Goal: Task Accomplishment & Management: Complete application form

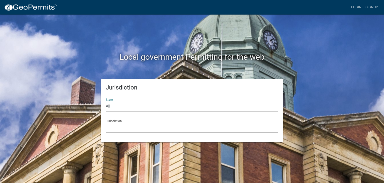
click at [137, 107] on select "All [US_STATE] [US_STATE] [US_STATE] [US_STATE] [US_STATE] [US_STATE] [US_STATE…" at bounding box center [192, 106] width 173 height 10
select select "[US_STATE]"
click at [106, 101] on select "All [US_STATE] [US_STATE] [US_STATE] [US_STATE] [US_STATE] [US_STATE] [US_STATE…" at bounding box center [192, 106] width 173 height 10
click at [129, 120] on div "Jurisdiction City of Charlestown, Indiana City of Jeffersonville, Indiana City …" at bounding box center [192, 123] width 173 height 17
click at [116, 122] on select "City of [GEOGRAPHIC_DATA], [US_STATE] City of [GEOGRAPHIC_DATA], [US_STATE] Cit…" at bounding box center [192, 127] width 173 height 10
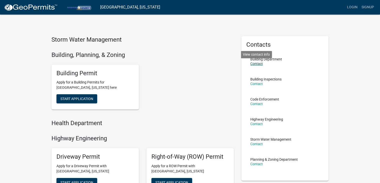
click at [257, 63] on link "Contact" at bounding box center [257, 64] width 13 height 4
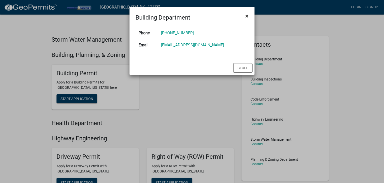
click at [248, 16] on span "×" at bounding box center [246, 16] width 3 height 7
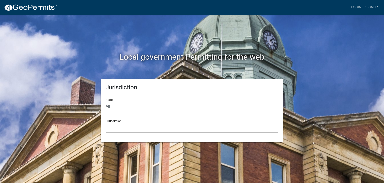
click at [127, 122] on div "Jurisdiction [GEOGRAPHIC_DATA], [US_STATE] [GEOGRAPHIC_DATA], [US_STATE][PERSON…" at bounding box center [192, 123] width 173 height 17
click at [113, 102] on select "All [US_STATE] [US_STATE] [US_STATE] [US_STATE] [US_STATE] [US_STATE] [US_STATE…" at bounding box center [192, 106] width 173 height 10
select select "[US_STATE]"
click at [106, 101] on select "All [US_STATE] [US_STATE] [US_STATE] [US_STATE] [US_STATE] [US_STATE] [US_STATE…" at bounding box center [192, 106] width 173 height 10
click at [134, 123] on select "City of [GEOGRAPHIC_DATA], [US_STATE] City of [GEOGRAPHIC_DATA], [US_STATE] Cit…" at bounding box center [192, 127] width 173 height 10
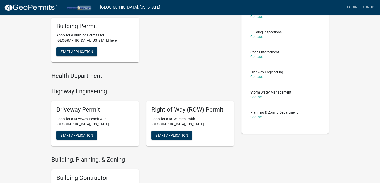
scroll to position [50, 0]
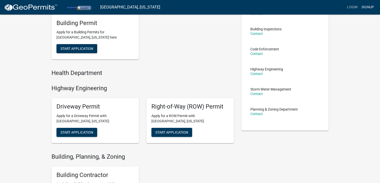
click at [367, 11] on link "Signup" at bounding box center [368, 8] width 17 height 10
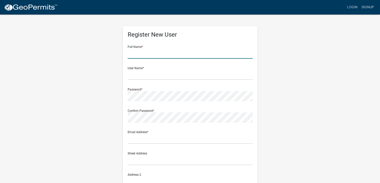
click at [160, 49] on input "text" at bounding box center [190, 53] width 125 height 10
type input "Pete Xidias"
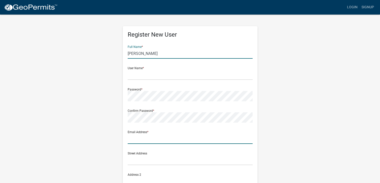
type input "apexautocaremc@hotmail.com"
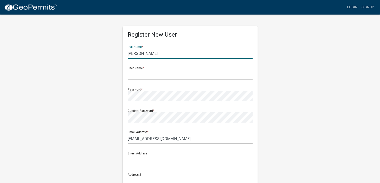
type input "2308 franklin street"
type input "MICHIGAN CITY"
type input "IN"
type input "46360"
type input "2198720601"
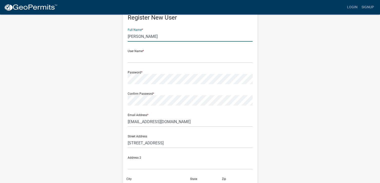
scroll to position [25, 0]
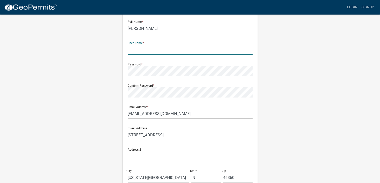
click at [155, 48] on input "text" at bounding box center [190, 50] width 125 height 10
type input "pxidias"
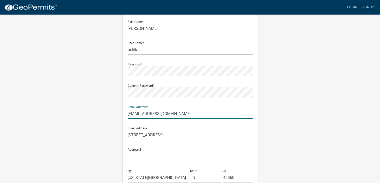
drag, startPoint x: 188, startPoint y: 113, endPoint x: 29, endPoint y: 92, distance: 160.5
click at [35, 92] on wm-register-view "more_horiz Login Signup Register New User Full Name * Pete Xidias User Name * p…" at bounding box center [190, 116] width 380 height 282
type input "g"
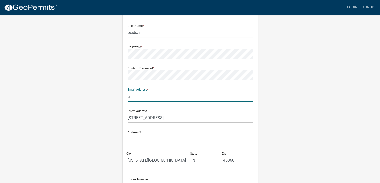
scroll to position [50, 0]
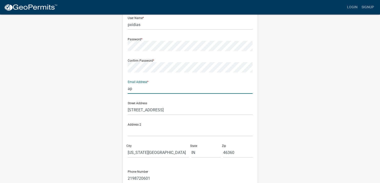
type input "apexautocaremc@hotmail.com"
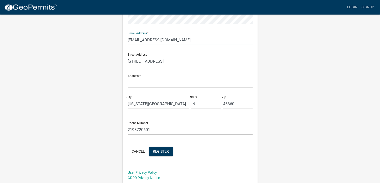
scroll to position [99, 0]
click at [163, 151] on span "Register" at bounding box center [161, 150] width 16 height 4
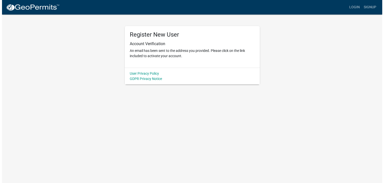
scroll to position [0, 0]
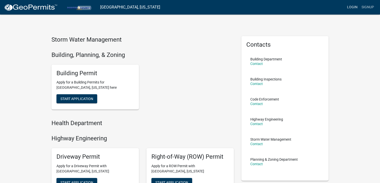
click at [353, 5] on link "Login" at bounding box center [352, 8] width 15 height 10
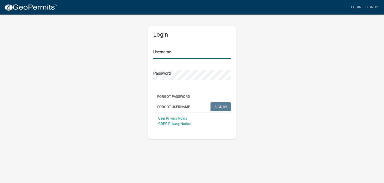
click at [187, 49] on input "Username" at bounding box center [192, 53] width 78 height 10
type input "pxidias"
click at [211, 102] on button "SIGN IN" at bounding box center [221, 106] width 20 height 9
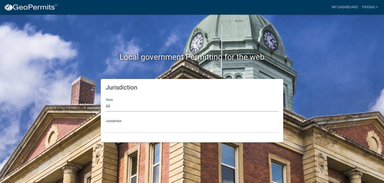
click at [135, 111] on select "All [US_STATE] [US_STATE] [US_STATE] [US_STATE] [US_STATE] [US_STATE] [US_STATE…" at bounding box center [192, 106] width 173 height 10
select select "[US_STATE]"
click at [106, 101] on select "All [US_STATE] [US_STATE] [US_STATE] [US_STATE] [US_STATE] [US_STATE] [US_STATE…" at bounding box center [192, 106] width 173 height 10
click at [131, 127] on select "City of [GEOGRAPHIC_DATA], [US_STATE] City of [GEOGRAPHIC_DATA], [US_STATE] Cit…" at bounding box center [192, 127] width 173 height 10
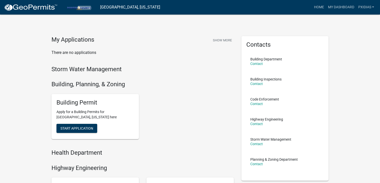
click at [82, 84] on h4 "Building, Planning, & Zoning" at bounding box center [143, 84] width 183 height 7
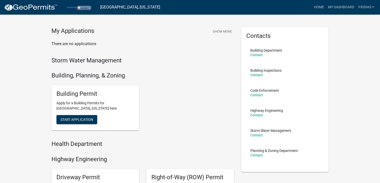
scroll to position [50, 0]
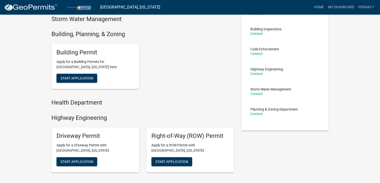
click at [82, 71] on div "Building Permit Apply for a Building Permits for [GEOGRAPHIC_DATA], [US_STATE] …" at bounding box center [96, 66] width 88 height 45
drag, startPoint x: 79, startPoint y: 75, endPoint x: 91, endPoint y: 75, distance: 11.5
click at [79, 76] on span "Start Application" at bounding box center [77, 78] width 33 height 4
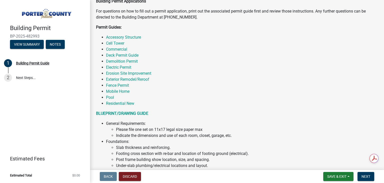
scroll to position [100, 0]
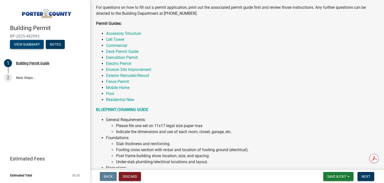
click at [31, 44] on button "View Summary" at bounding box center [27, 44] width 34 height 9
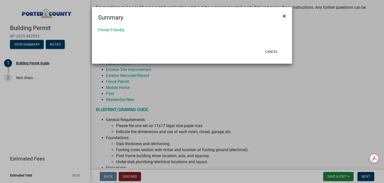
click at [286, 17] on button "×" at bounding box center [284, 16] width 11 height 14
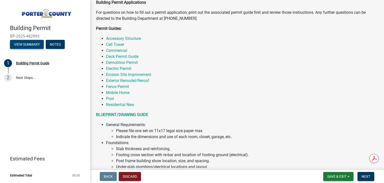
scroll to position [0, 0]
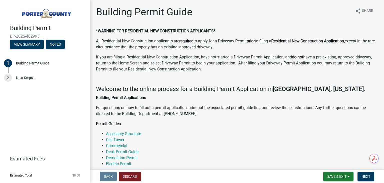
click at [56, 15] on img at bounding box center [46, 12] width 72 height 14
click at [44, 15] on img at bounding box center [46, 12] width 72 height 14
